Goal: Download file/media

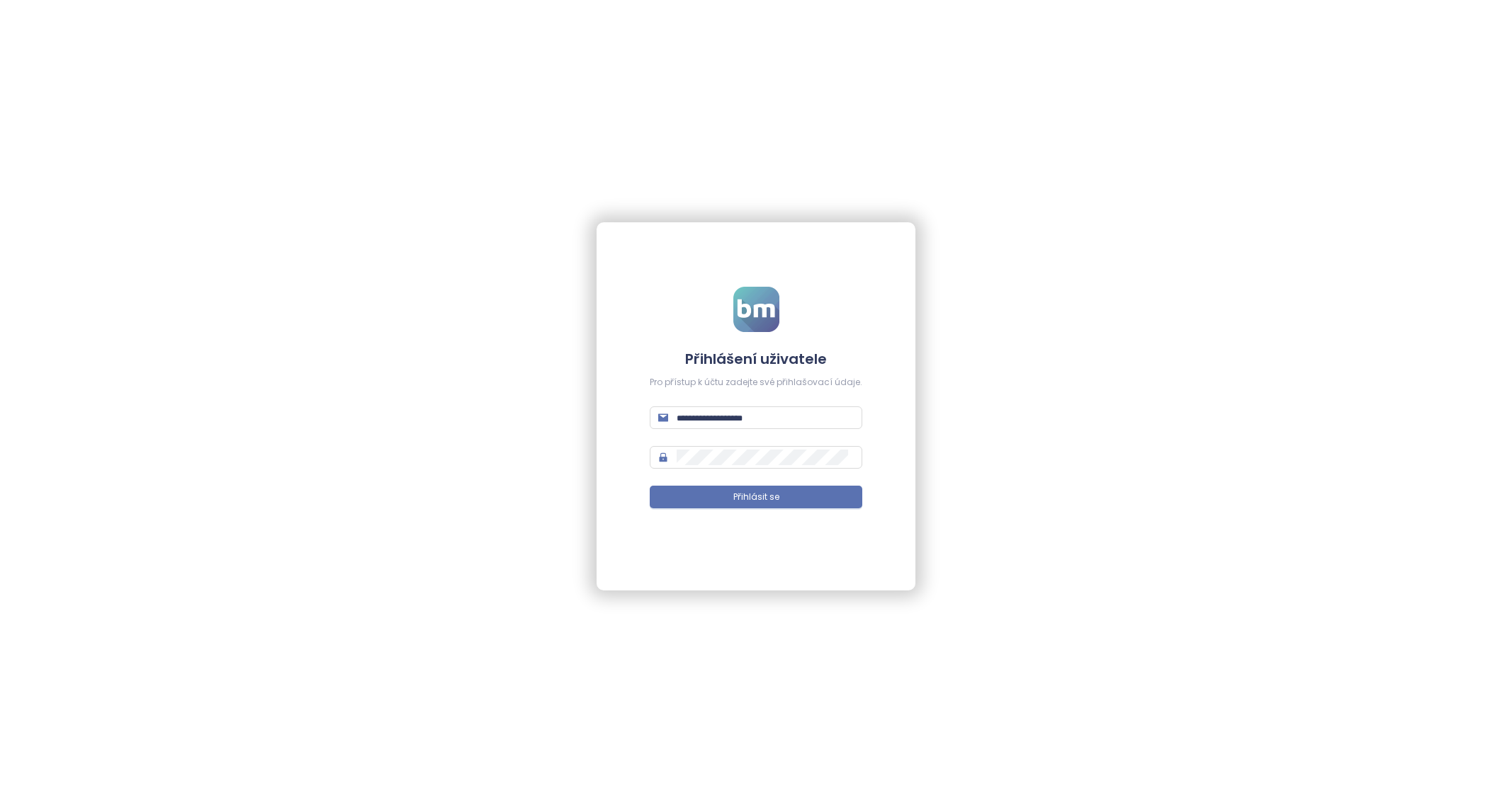
click at [772, 435] on form "Přihlášení uživatele Pro přístup k účtu zadejte své přihlašovací údaje. Přihlás…" at bounding box center [756, 406] width 213 height 239
click at [748, 432] on form "Přihlášení uživatele Pro přístup k účtu zadejte své přihlašovací údaje. Přihlás…" at bounding box center [756, 406] width 213 height 239
click at [748, 431] on form "Přihlášení uživatele Pro přístup k účtu zadejte své přihlašovací údaje. Přihlás…" at bounding box center [756, 406] width 213 height 239
click at [742, 430] on form "Přihlášení uživatele Pro přístup k účtu zadejte své přihlašovací údaje. Přihlás…" at bounding box center [756, 406] width 213 height 239
click at [730, 427] on span at bounding box center [756, 418] width 213 height 22
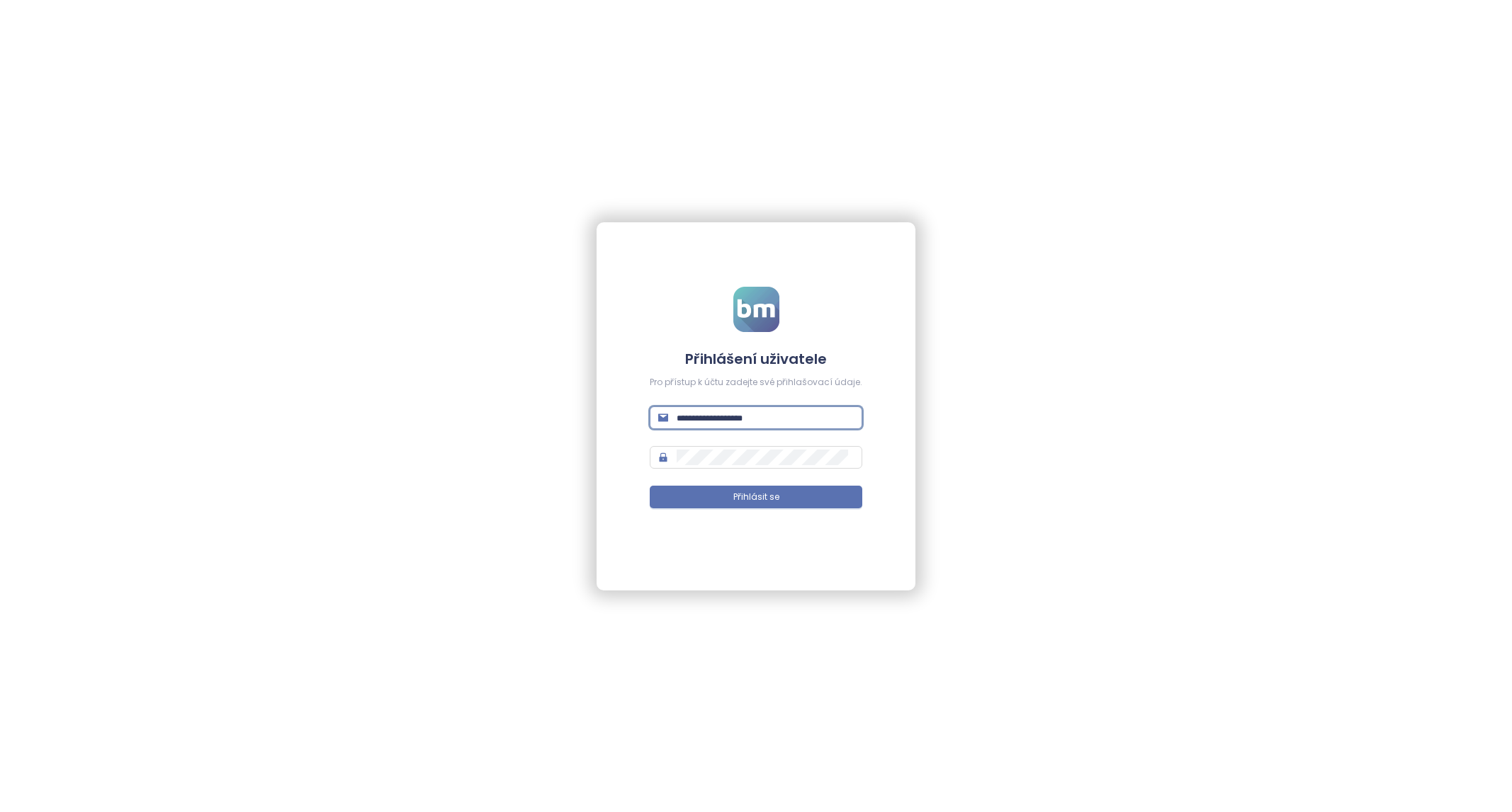
click at [724, 423] on input "text" at bounding box center [765, 418] width 177 height 15
paste input "**********"
type input "**********"
click at [325, 490] on div "**********" at bounding box center [756, 406] width 1512 height 812
click at [696, 486] on button "Přihlásit se" at bounding box center [756, 496] width 213 height 22
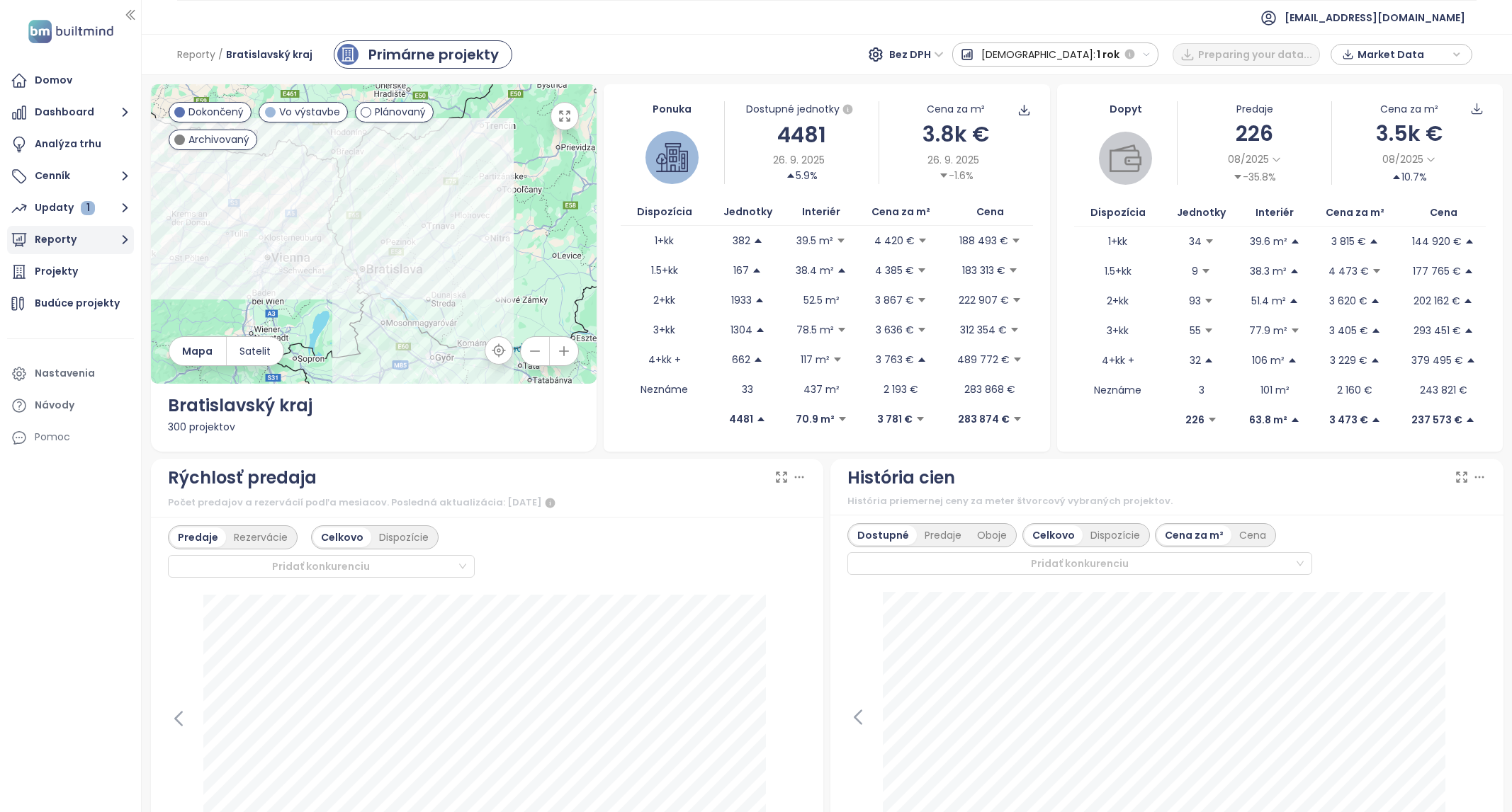
click at [97, 227] on button "Reporty" at bounding box center [70, 240] width 127 height 29
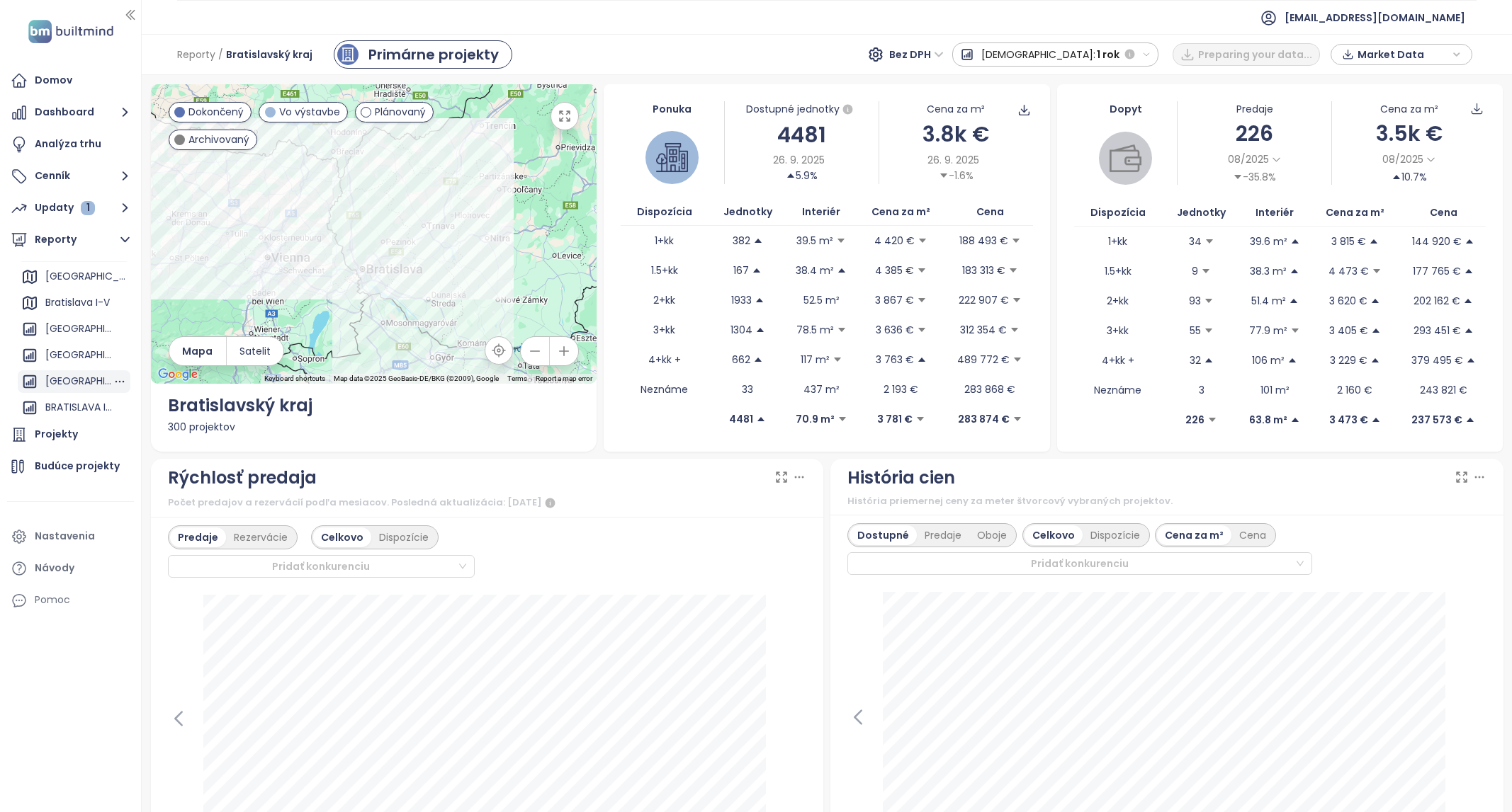
scroll to position [71, 0]
click at [63, 304] on div "BRATISLAVA CITY" at bounding box center [79, 306] width 67 height 18
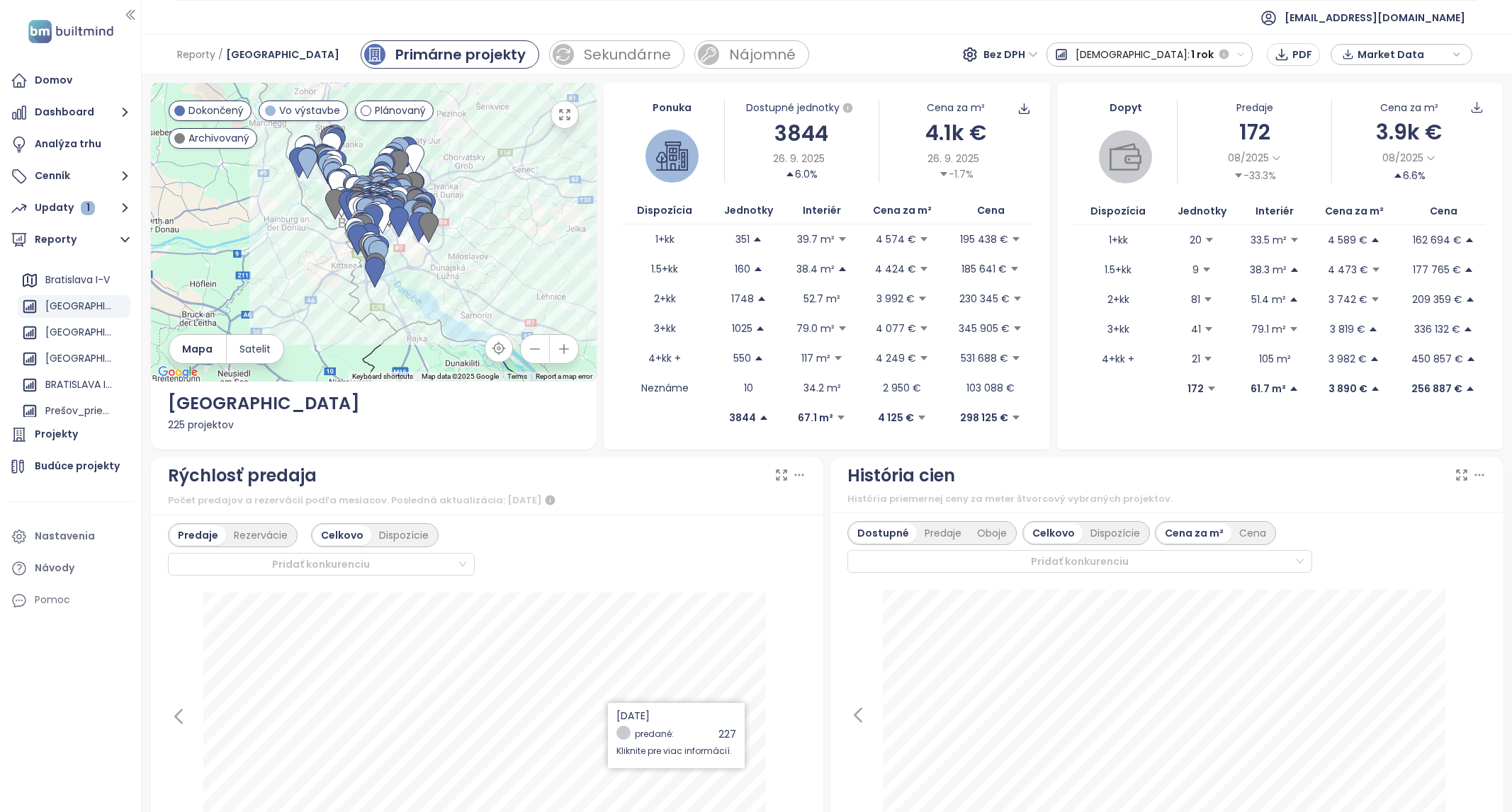
scroll to position [0, 0]
click at [1014, 100] on div "Ponuka Dostupné jednotky 3844 26. 9. 2025 6.0% Cena za m² 4.1k € 26. 9. 2025 -1…" at bounding box center [826, 268] width 446 height 367
click at [1018, 116] on icon at bounding box center [1024, 110] width 13 height 13
click at [1018, 162] on span "Dáta ako CSV" at bounding box center [1025, 170] width 72 height 15
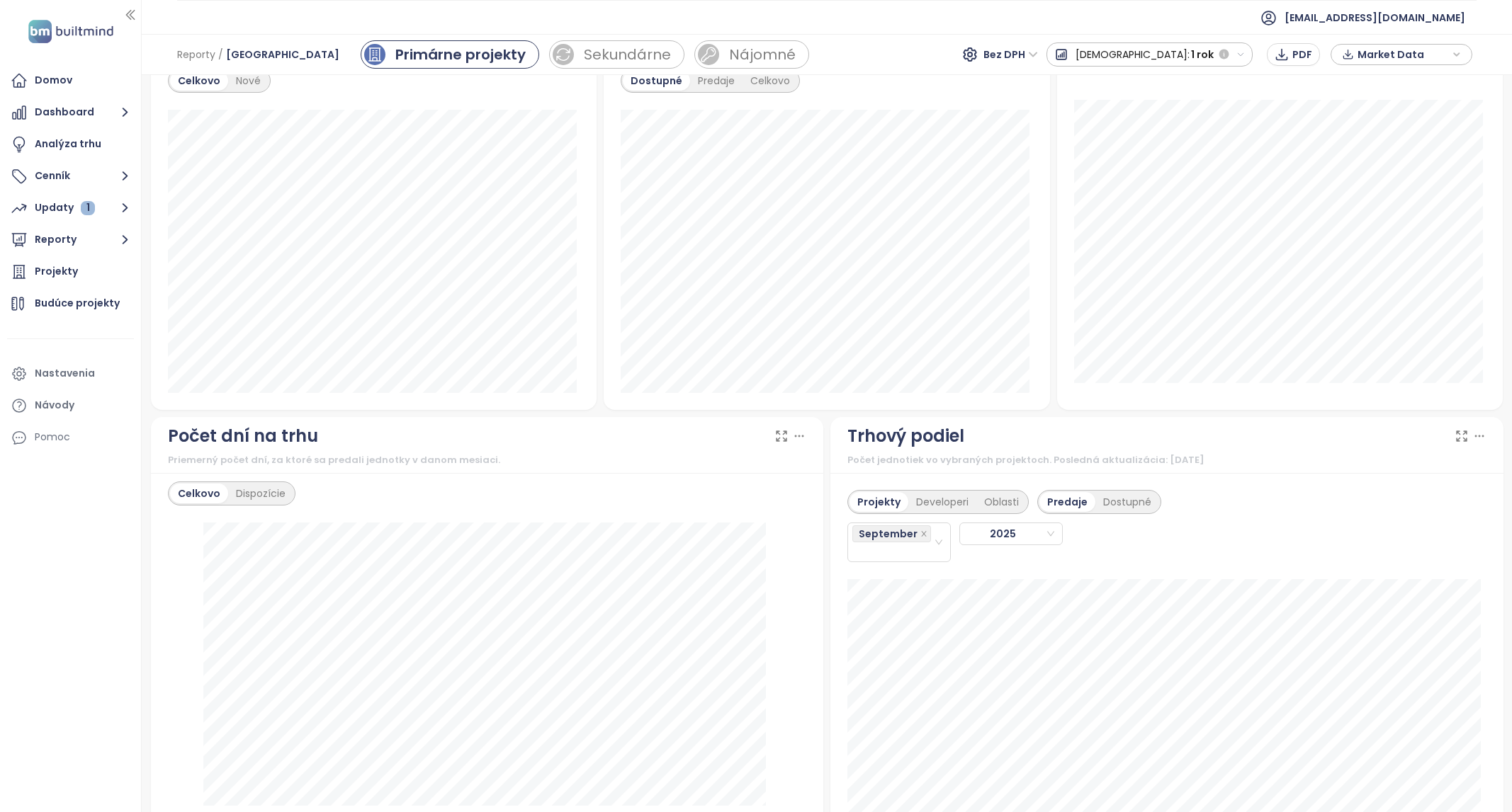
scroll to position [896, 0]
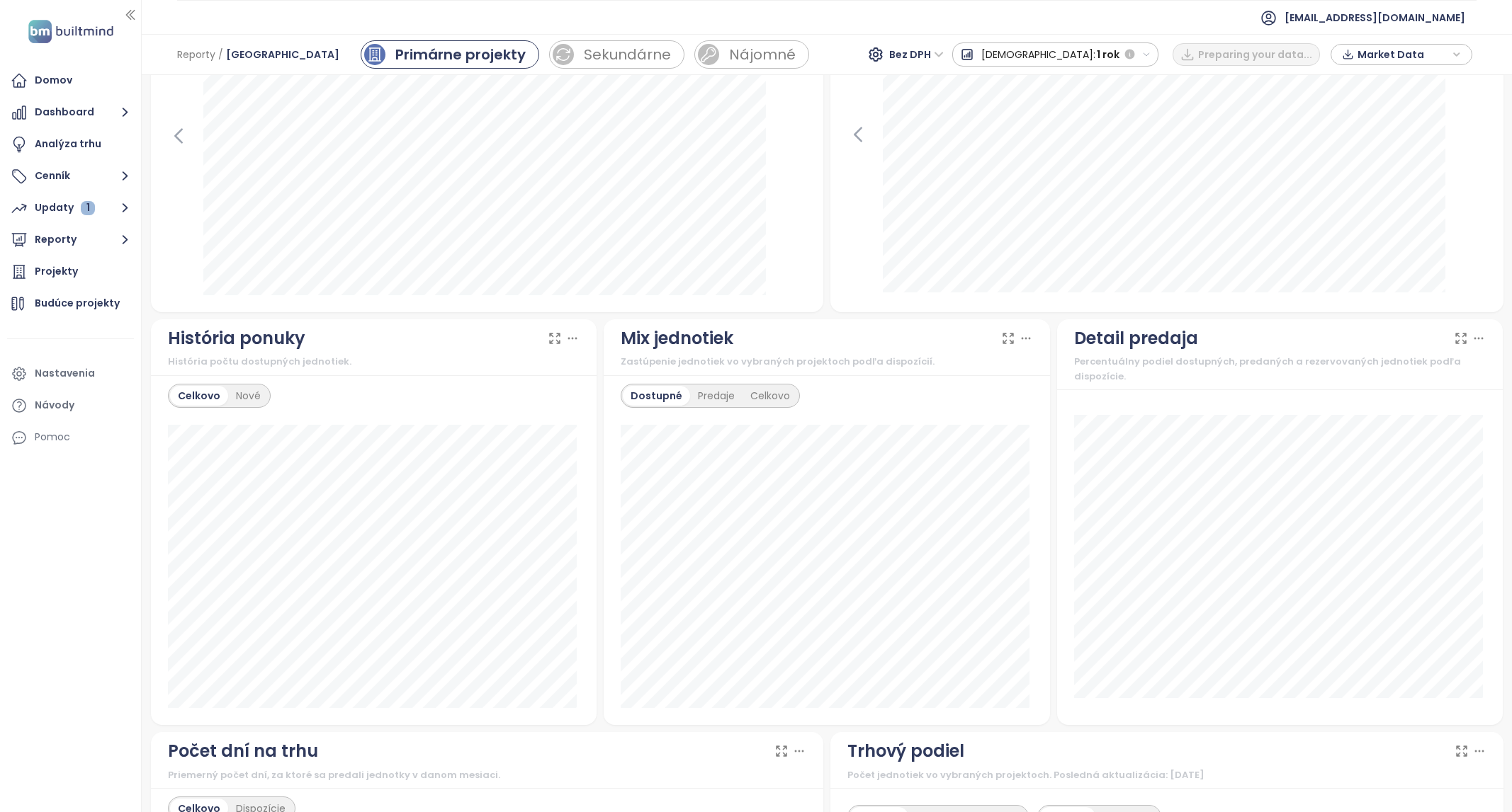
scroll to position [708, 0]
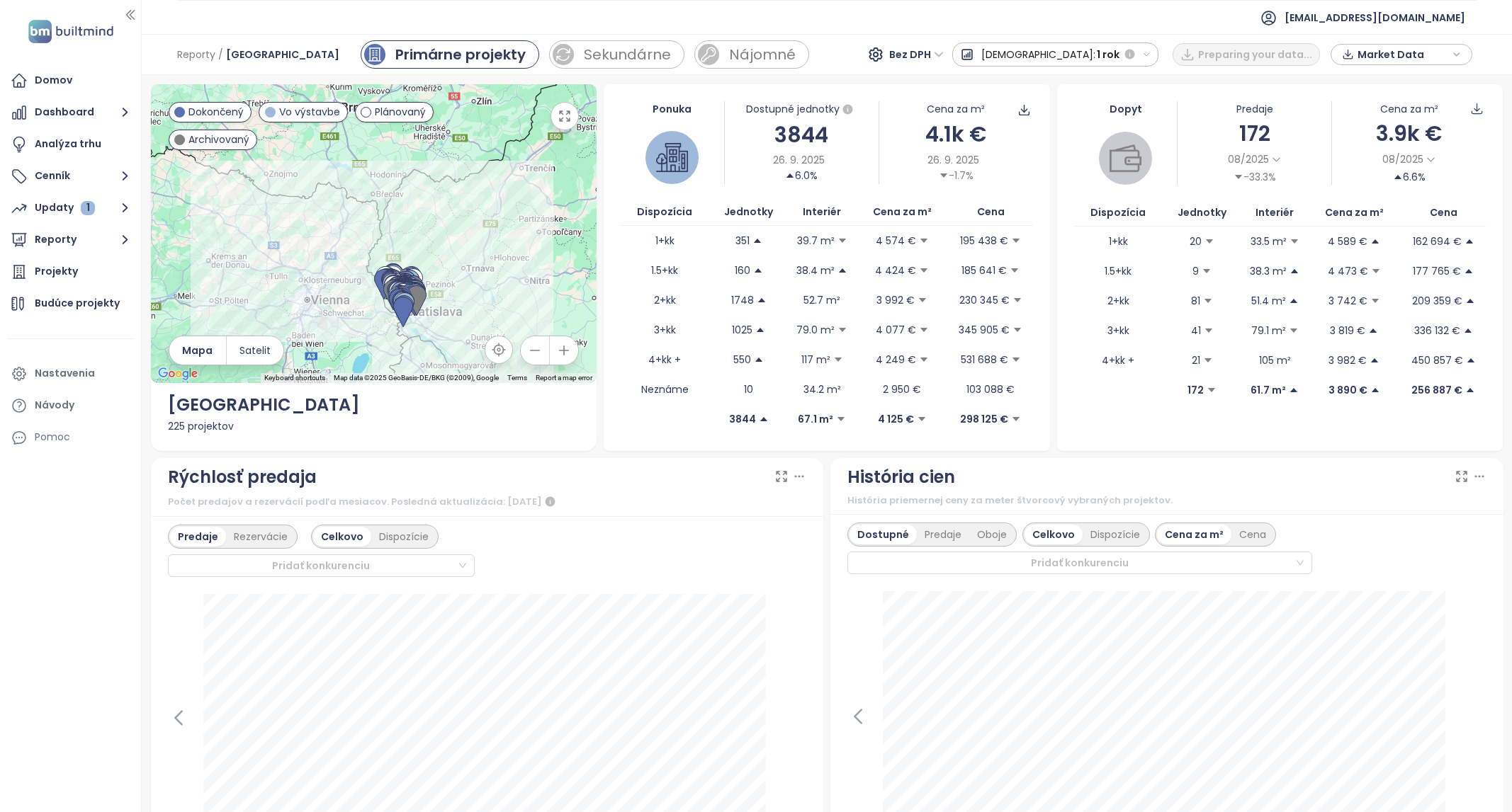
click at [1467, 118] on div "3.9k €" at bounding box center [1408, 133] width 154 height 33
click at [1470, 109] on icon at bounding box center [1476, 108] width 13 height 13
click at [1469, 162] on span "Dáta ako CSV" at bounding box center [1459, 169] width 72 height 15
click at [1472, 165] on span "Dáta ako CSV" at bounding box center [1459, 169] width 72 height 15
click at [1462, 199] on button "Dáta ako XLSX" at bounding box center [1453, 191] width 110 height 22
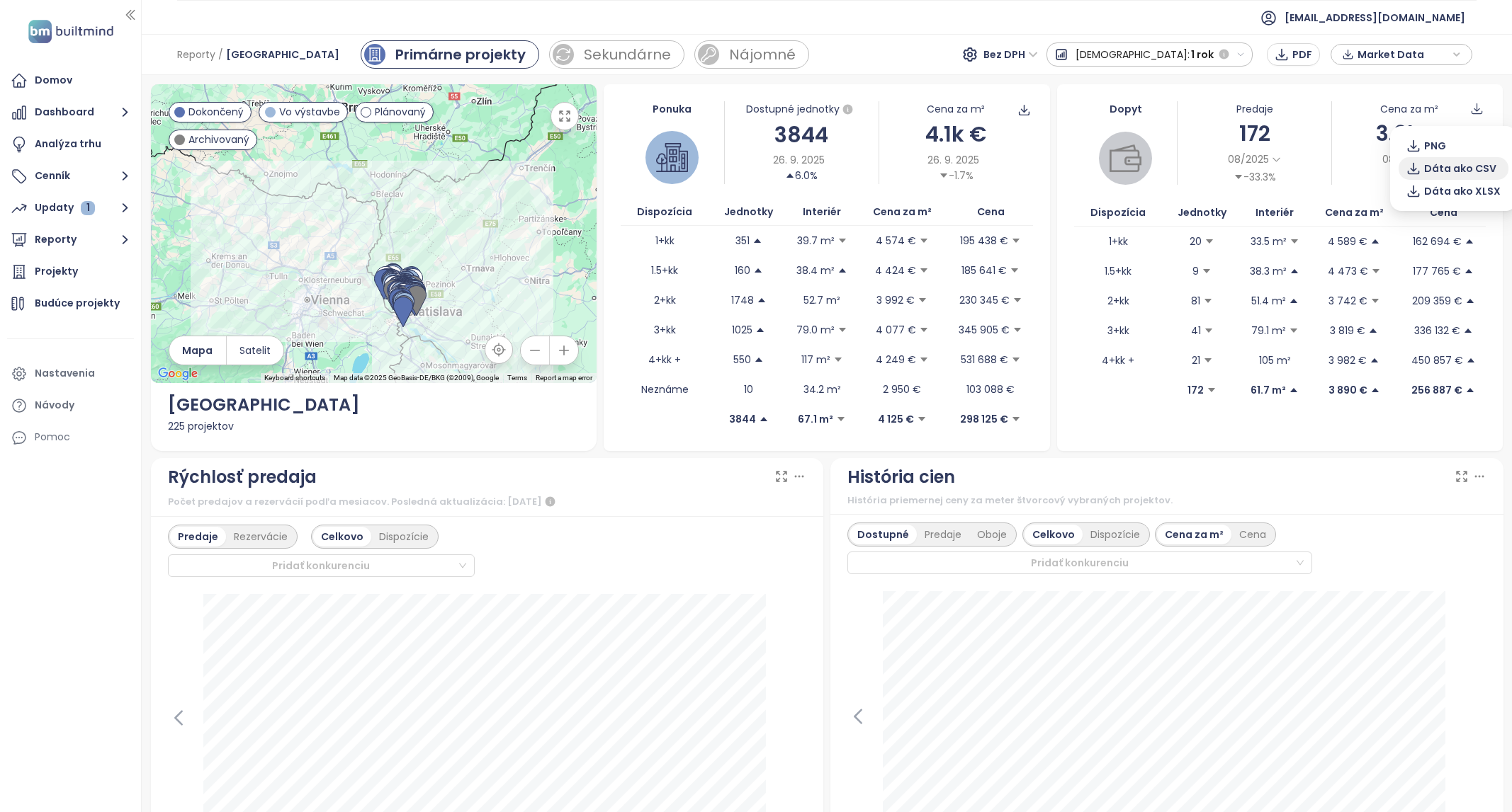
click at [1464, 172] on span "Dáta ako CSV" at bounding box center [1459, 169] width 72 height 15
click at [1450, 197] on span "Dáta ako XLSX" at bounding box center [1462, 191] width 77 height 15
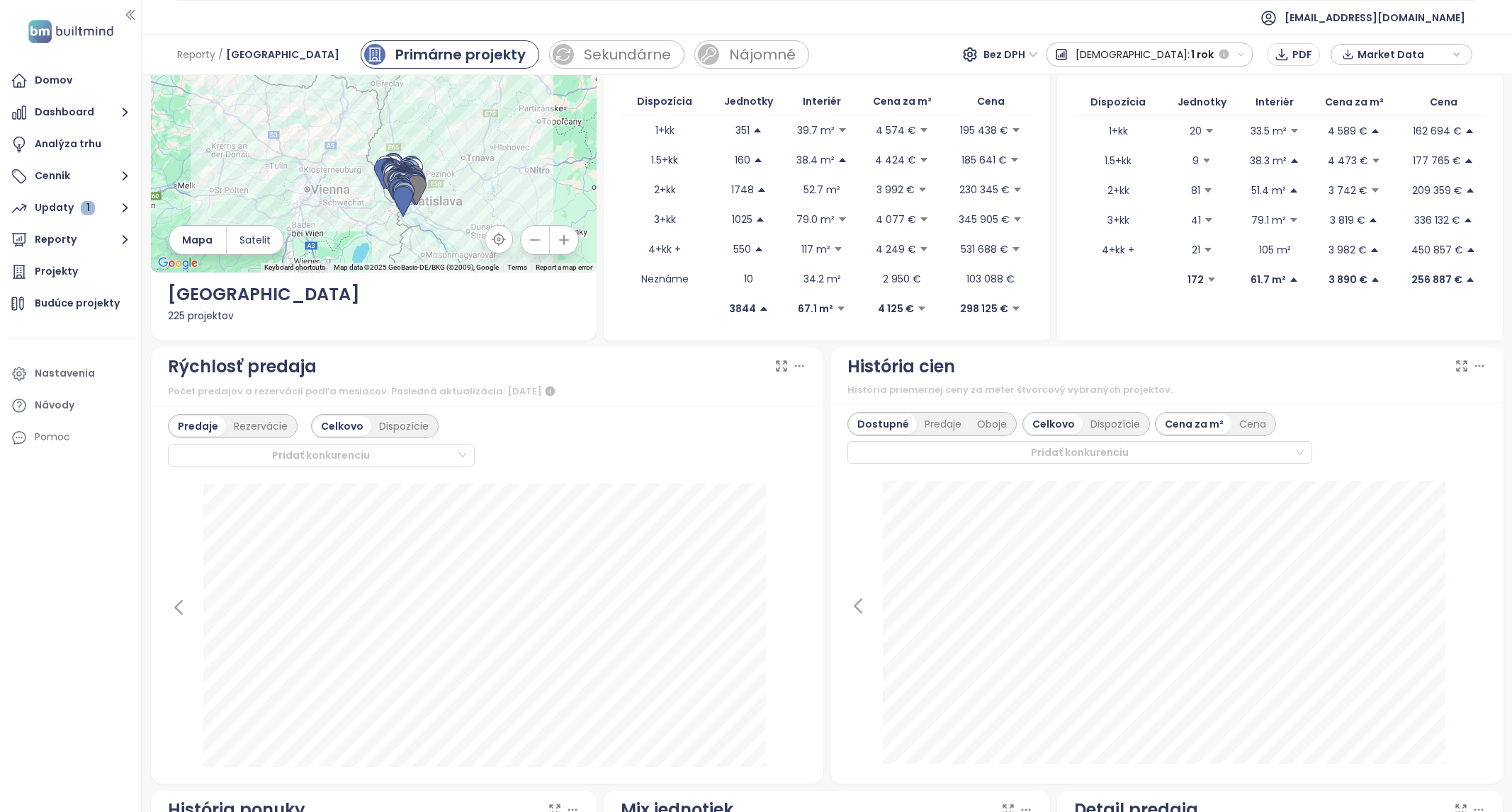
scroll to position [142, 0]
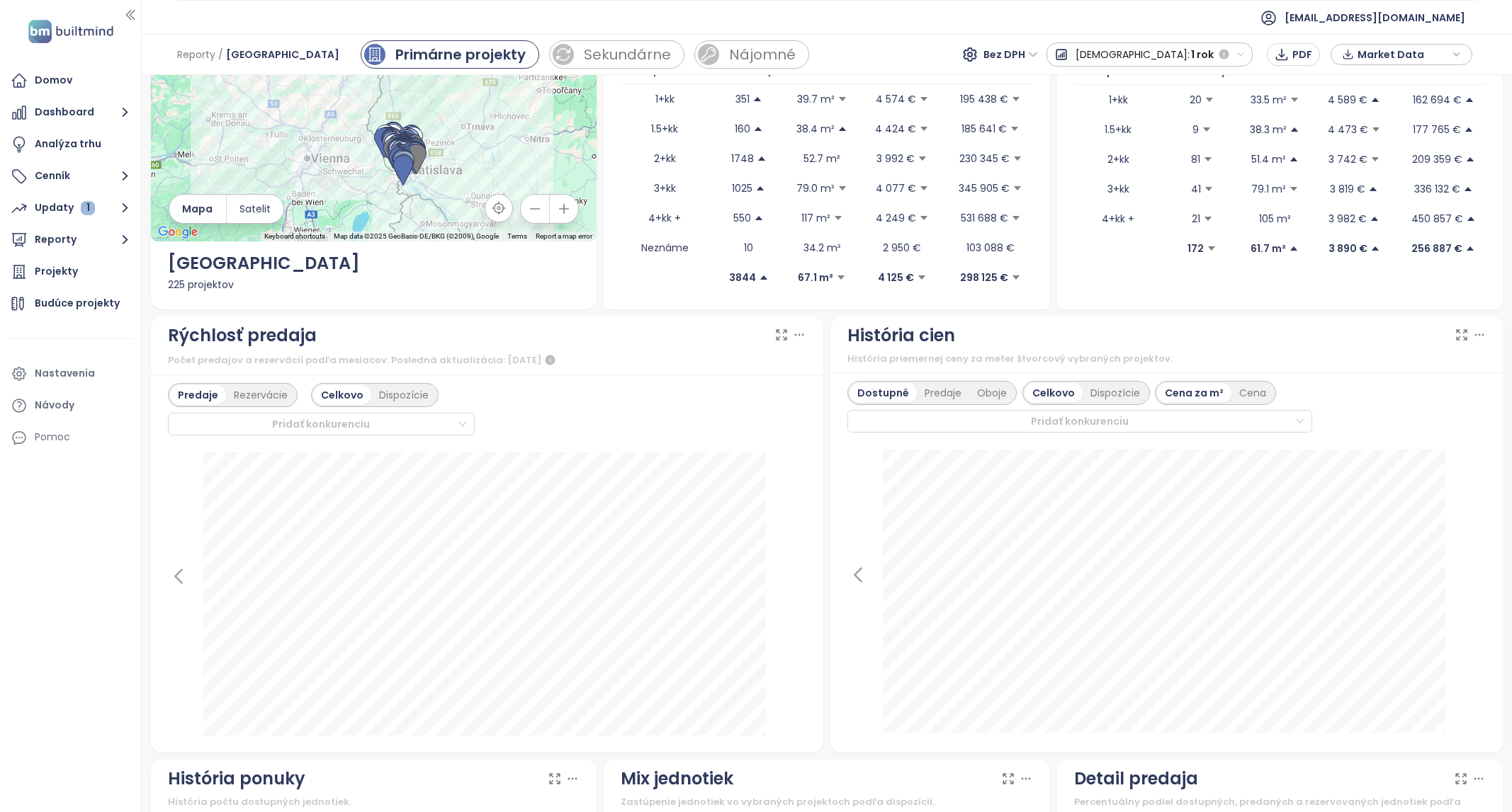
click at [1475, 332] on icon at bounding box center [1480, 335] width 14 height 14
click at [1442, 401] on span "PNG" at bounding box center [1435, 408] width 22 height 15
